Goal: Navigation & Orientation: Find specific page/section

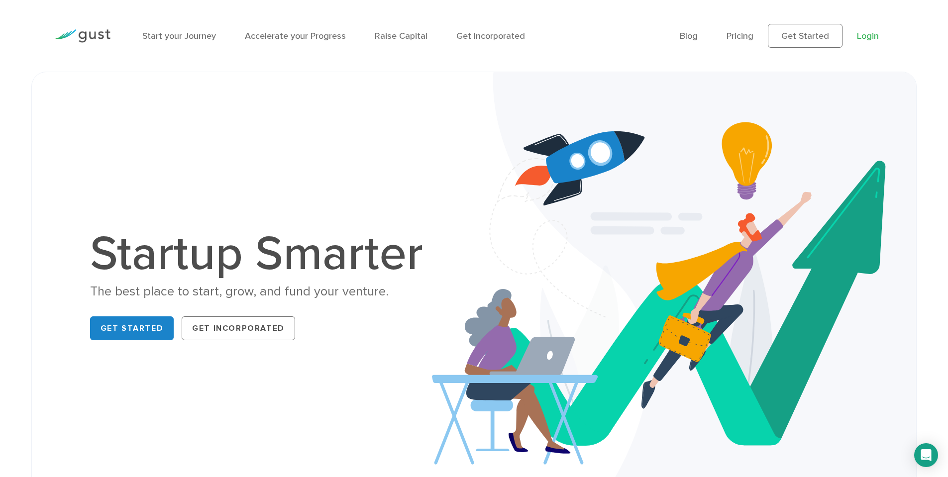
click at [873, 40] on link "Login" at bounding box center [868, 36] width 22 height 10
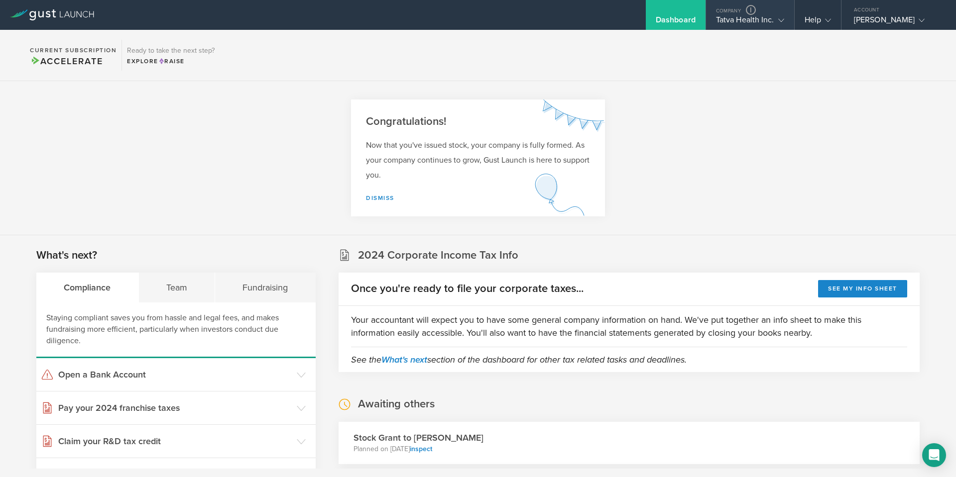
click at [723, 26] on div "Tatva Health Inc." at bounding box center [750, 22] width 68 height 15
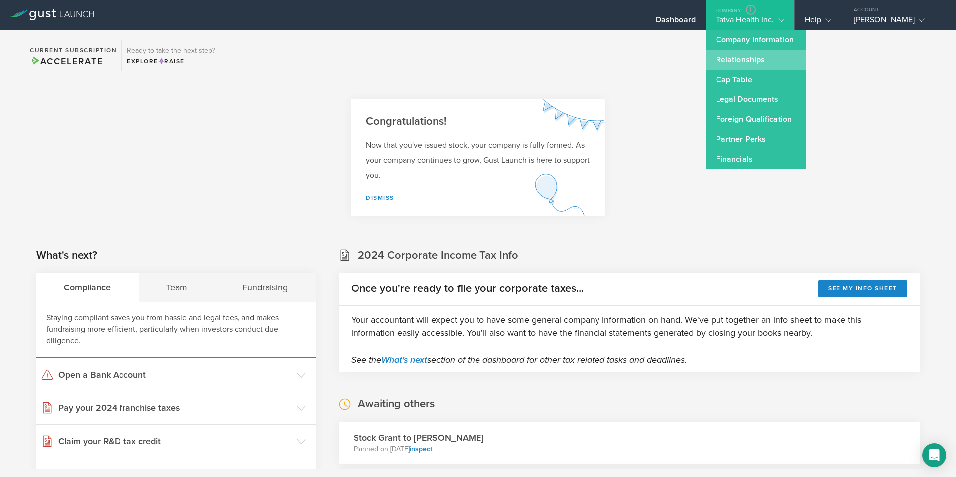
click at [739, 59] on link "Relationships" at bounding box center [756, 60] width 100 height 20
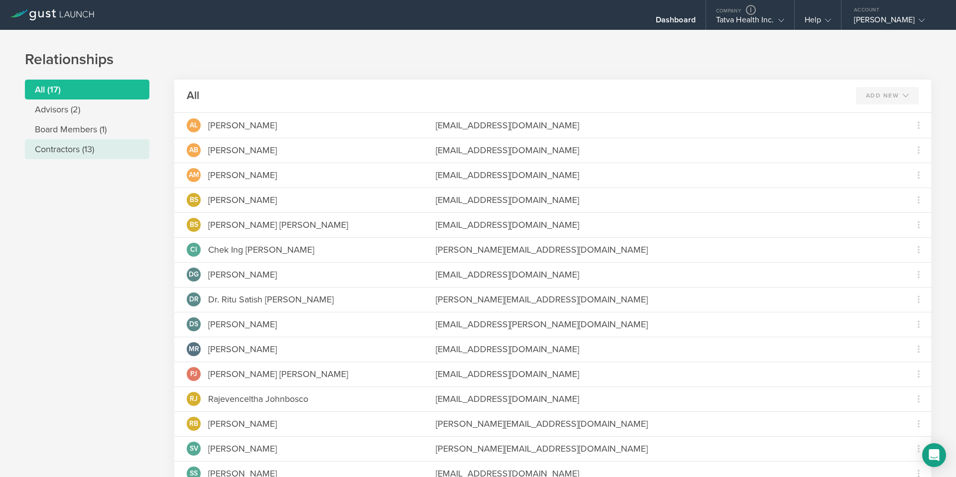
click at [80, 156] on li "Contractors (13)" at bounding box center [87, 149] width 124 height 20
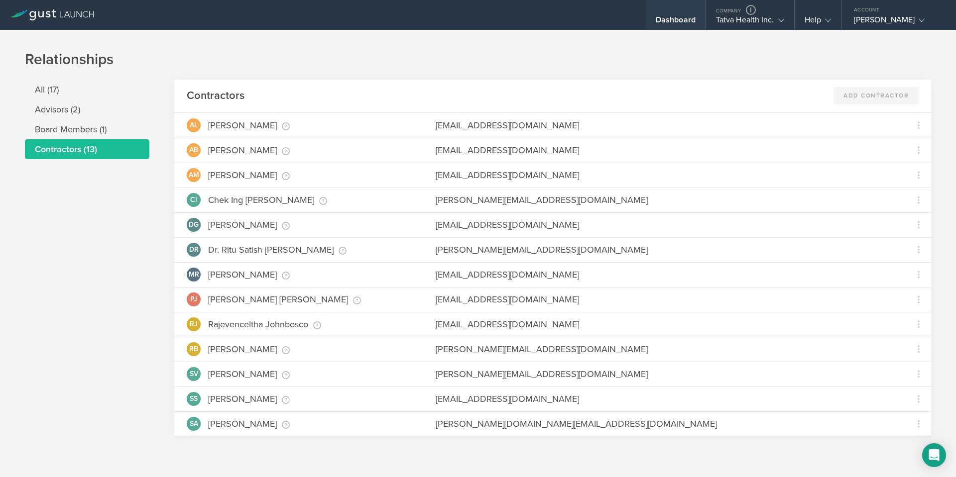
click at [672, 23] on div "Dashboard" at bounding box center [676, 22] width 40 height 15
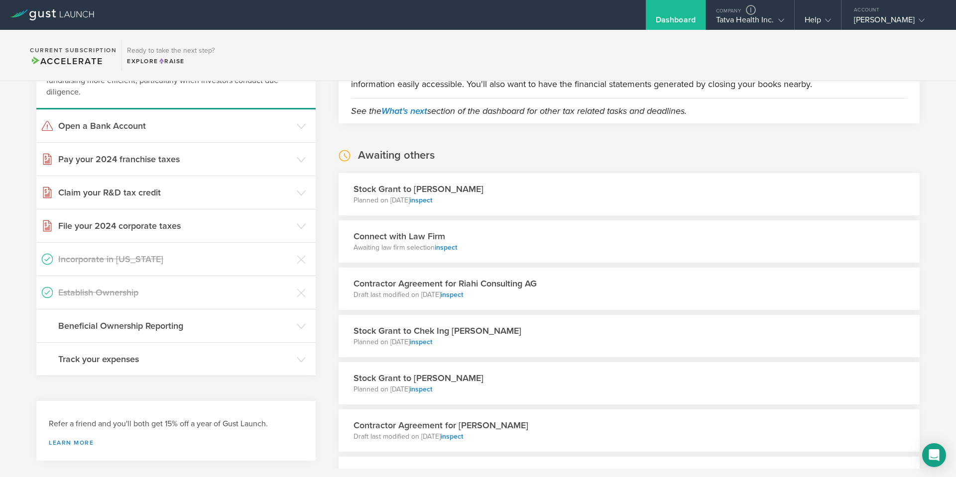
scroll to position [299, 0]
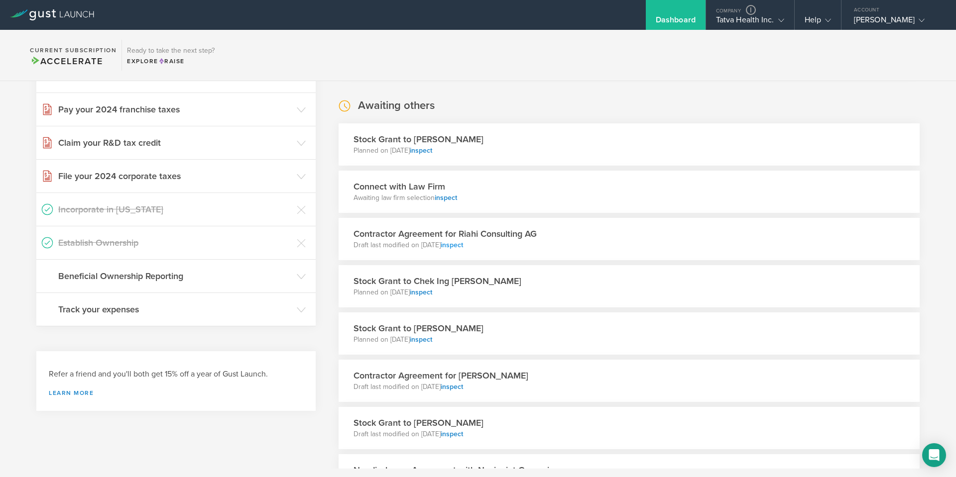
click at [463, 246] on link "inspect" at bounding box center [452, 245] width 22 height 8
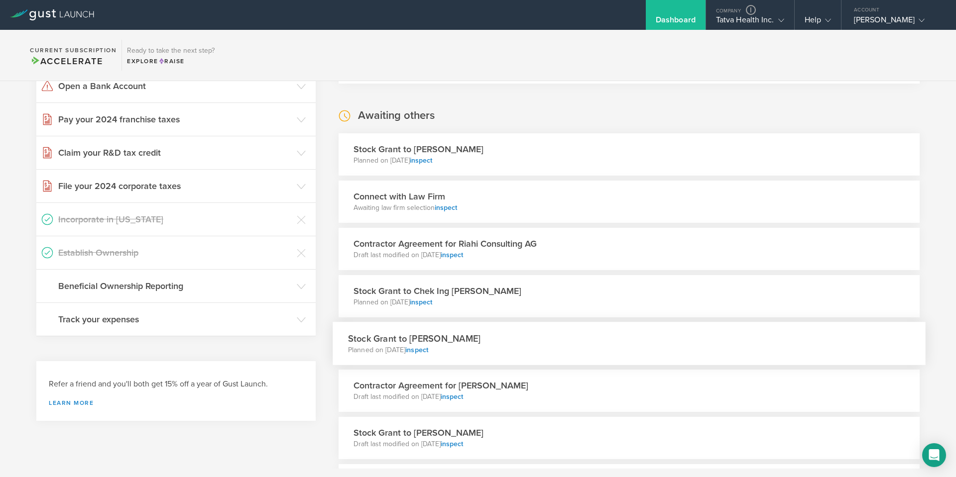
scroll to position [349, 0]
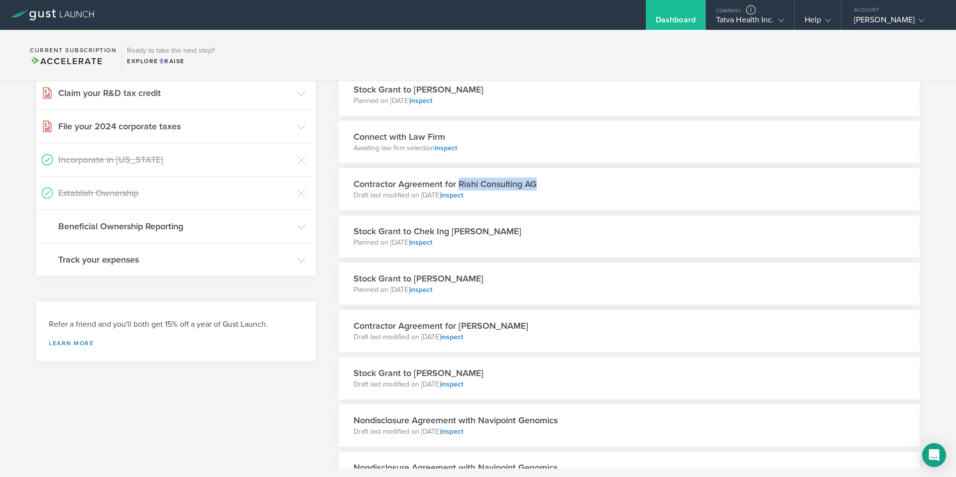
drag, startPoint x: 458, startPoint y: 184, endPoint x: 536, endPoint y: 181, distance: 78.2
click at [536, 181] on h3 "Contractor Agreement for Riahi Consulting AG" at bounding box center [445, 184] width 183 height 13
copy h3 "Riahi Consulting AG"
